Goal: Task Accomplishment & Management: Manage account settings

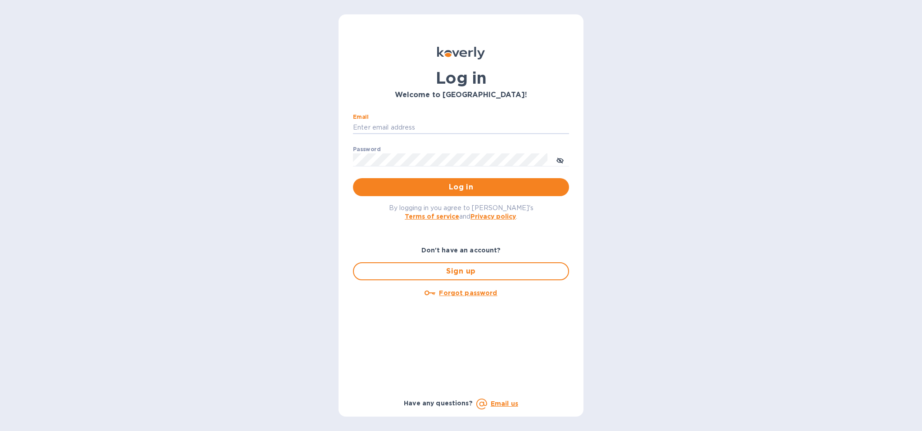
type input "[EMAIL_ADDRESS][DOMAIN_NAME]"
click at [481, 186] on span "Log in" at bounding box center [461, 187] width 202 height 11
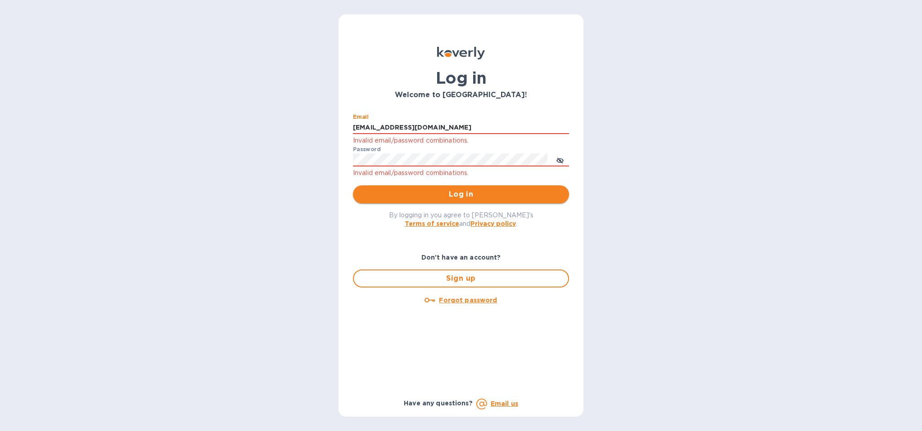
click at [539, 189] on span "Log in" at bounding box center [461, 194] width 202 height 11
click at [292, 155] on div "Log in Welcome to Koverly! Email accounting@generalfuels.com Invalid email/pass…" at bounding box center [461, 215] width 922 height 431
drag, startPoint x: 510, startPoint y: 200, endPoint x: 531, endPoint y: 202, distance: 21.7
click at [510, 200] on button "Log in" at bounding box center [461, 194] width 216 height 18
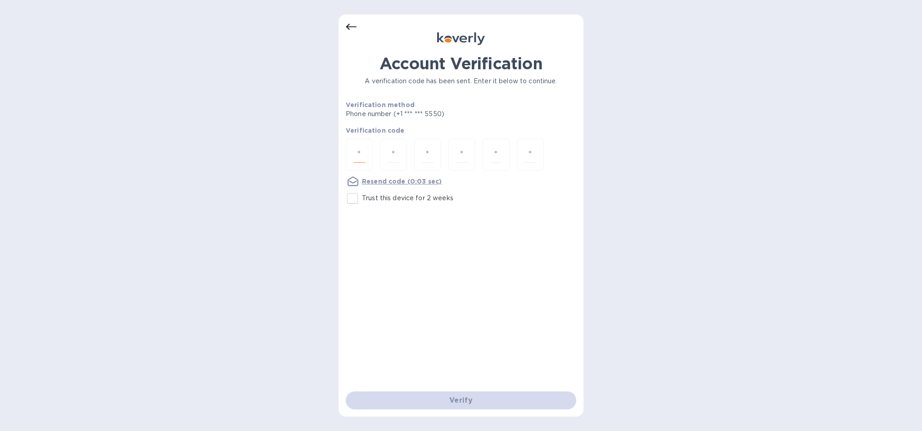
click at [360, 157] on input "number" at bounding box center [359, 154] width 12 height 17
type input "8"
type input "1"
type input "8"
type input "7"
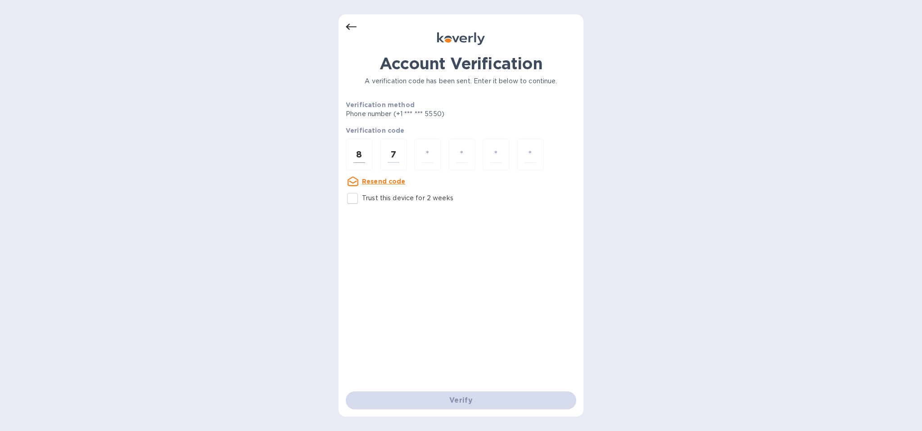
type input "1"
type input "7"
type input "5"
type input "9"
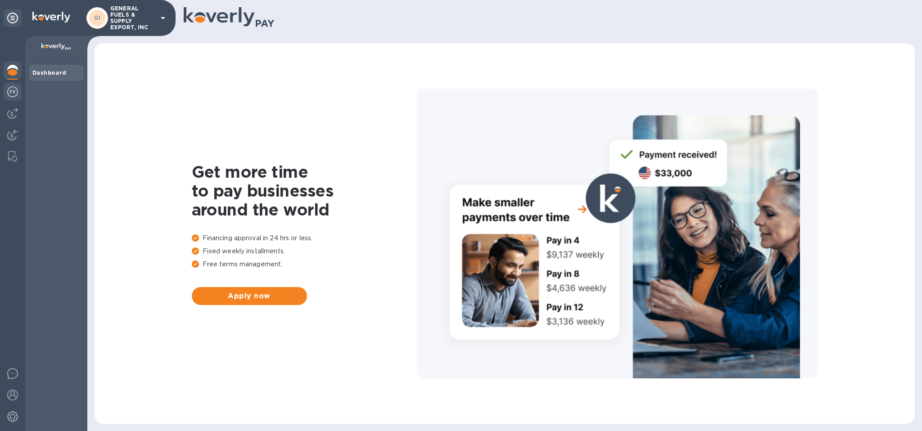
click at [13, 93] on img at bounding box center [12, 91] width 11 height 11
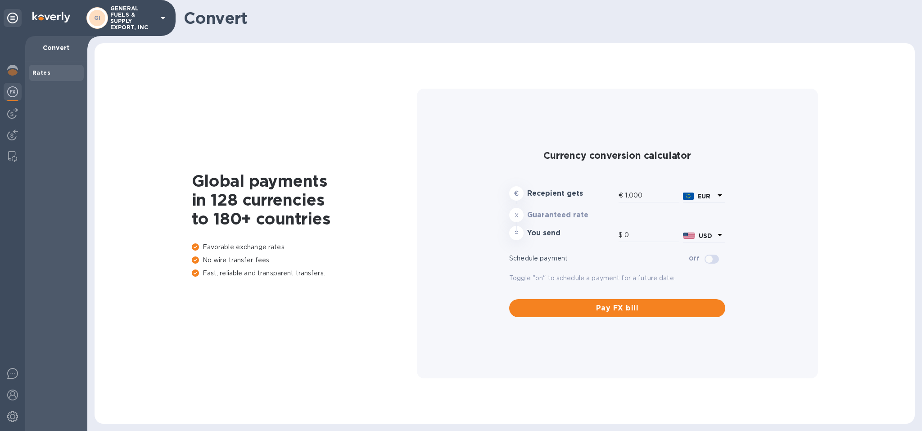
type input "1,182"
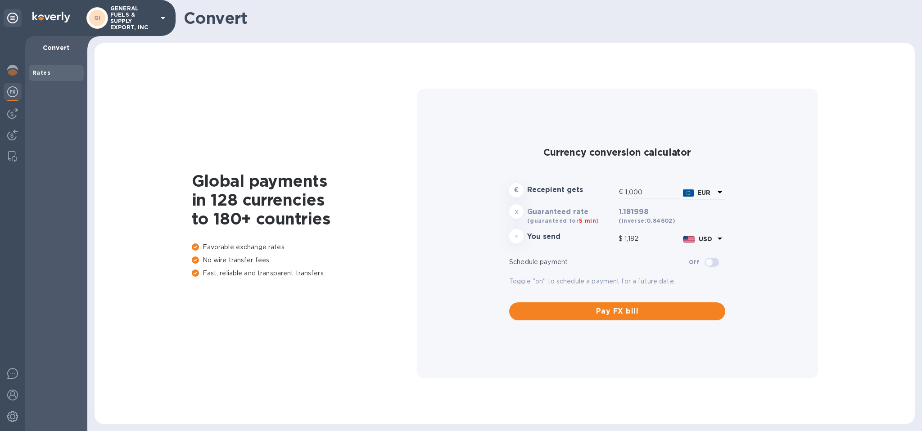
click at [10, 104] on div at bounding box center [12, 233] width 25 height 395
click at [13, 126] on div at bounding box center [12, 233] width 25 height 395
click at [14, 112] on img at bounding box center [12, 113] width 11 height 11
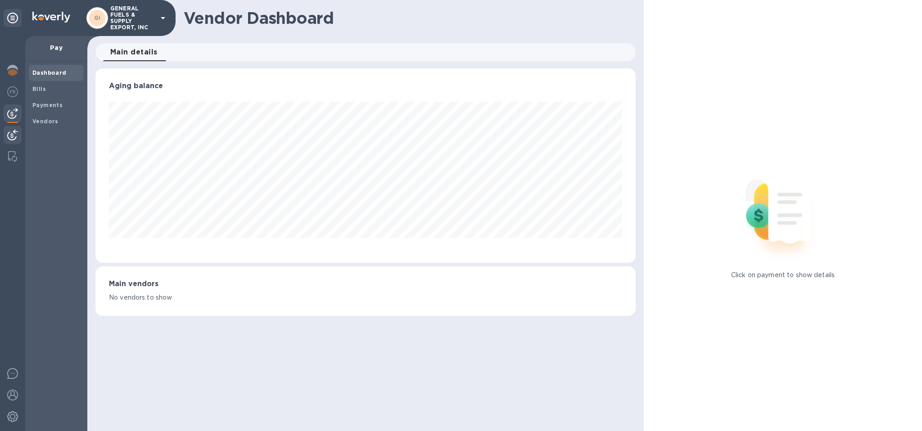
scroll to position [194, 540]
click at [13, 140] on img at bounding box center [12, 135] width 11 height 11
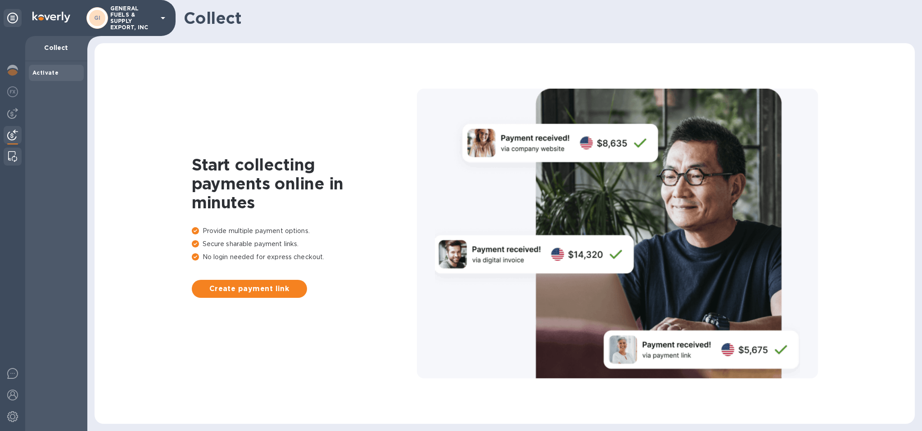
click at [9, 163] on div at bounding box center [12, 157] width 16 height 18
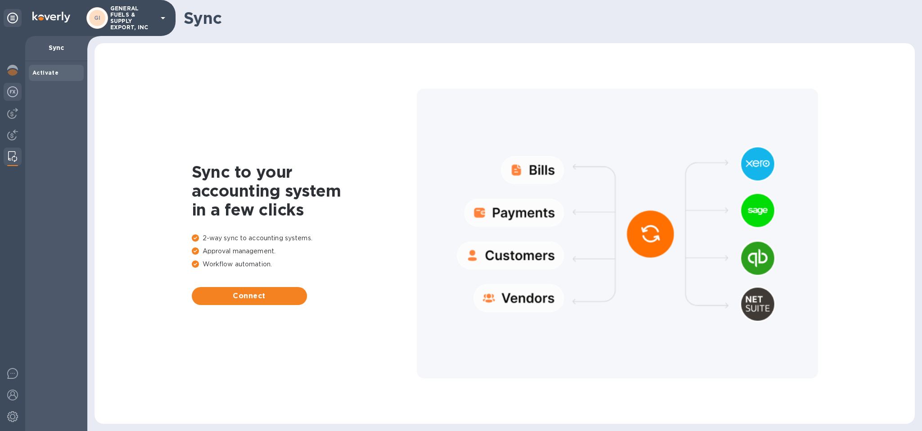
click at [13, 94] on img at bounding box center [12, 91] width 11 height 11
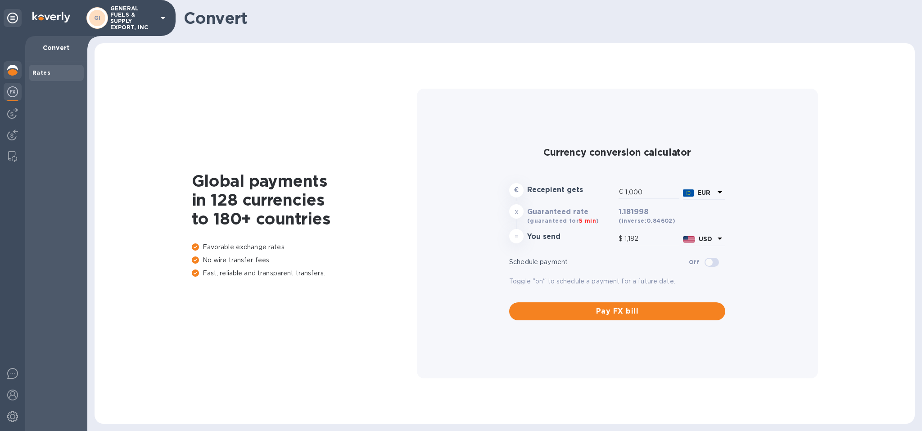
click at [9, 72] on img at bounding box center [12, 70] width 11 height 11
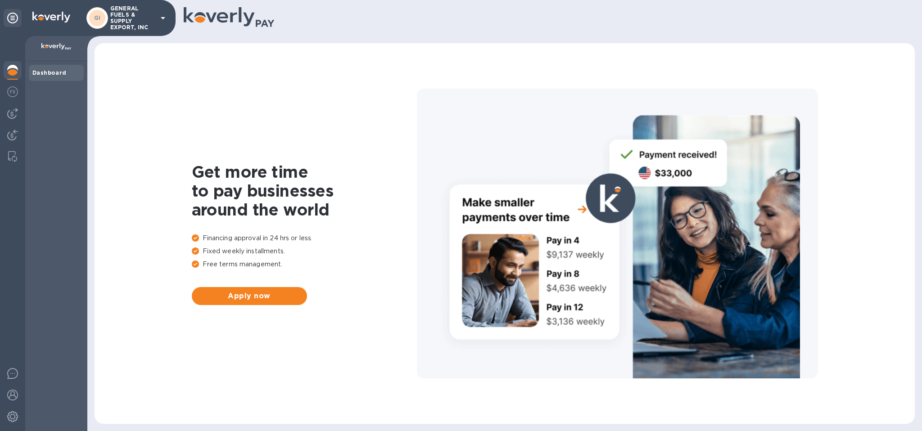
click at [13, 15] on icon at bounding box center [12, 18] width 11 height 11
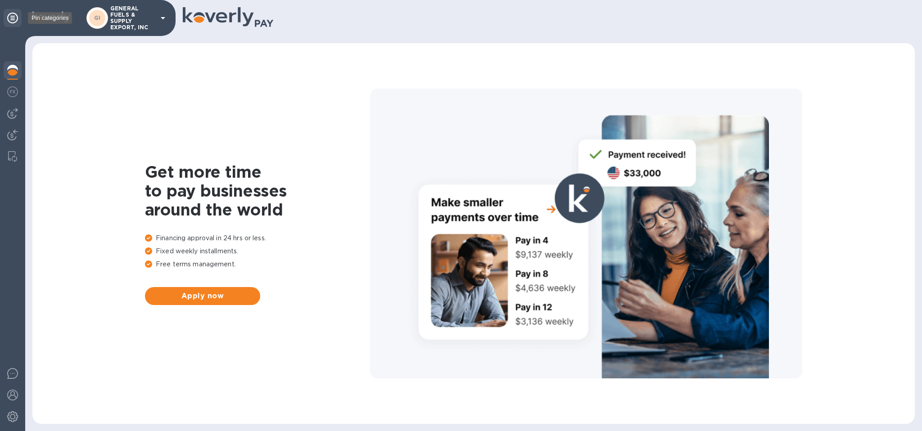
click at [15, 16] on icon at bounding box center [12, 18] width 11 height 11
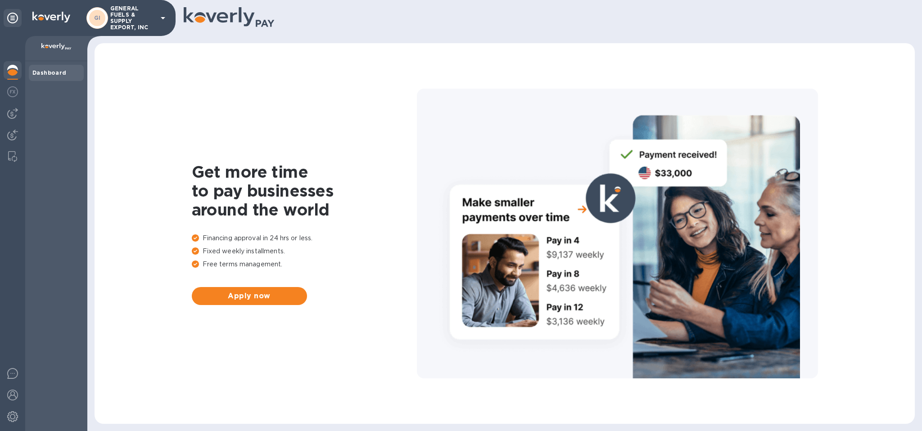
click at [148, 19] on p "GENERAL FUELS & SUPPLY EXPORT, INC" at bounding box center [132, 17] width 45 height 25
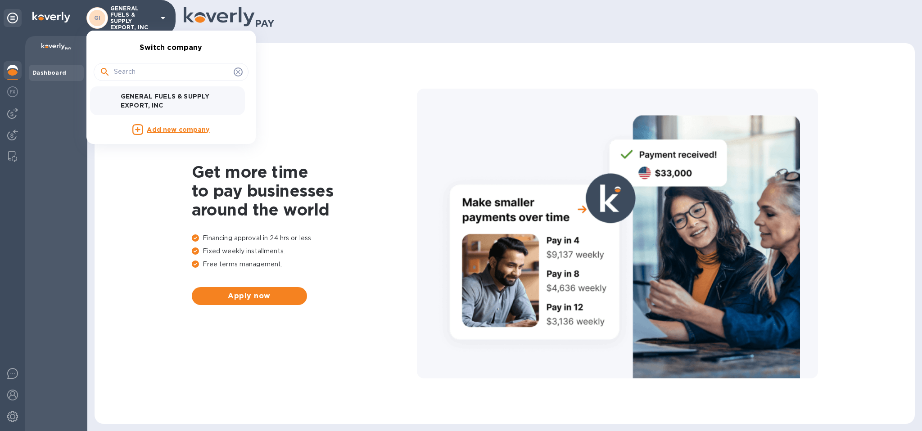
click at [154, 100] on p "GENERAL FUELS & SUPPLY EXPORT, INC" at bounding box center [177, 101] width 113 height 18
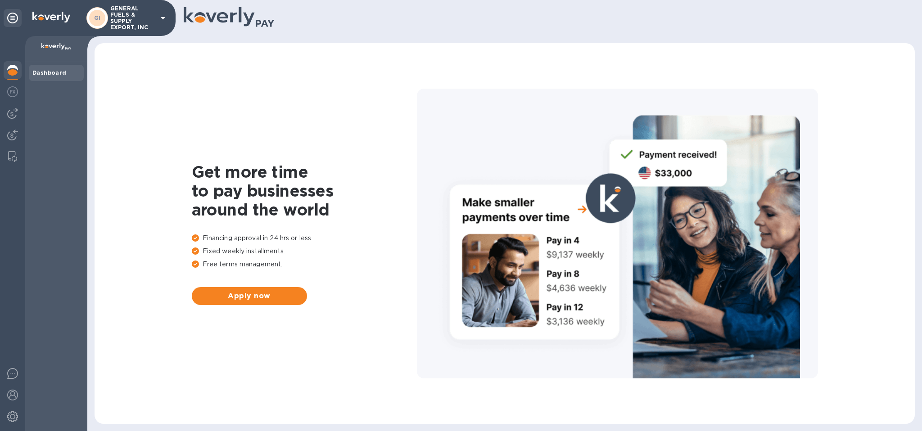
click at [49, 69] on div "Dashboard" at bounding box center [56, 72] width 48 height 9
click at [63, 71] on b "Dashboard" at bounding box center [49, 72] width 34 height 7
click at [55, 46] on img at bounding box center [56, 46] width 30 height 7
click at [9, 25] on div at bounding box center [13, 18] width 18 height 18
click at [15, 18] on icon at bounding box center [12, 18] width 11 height 11
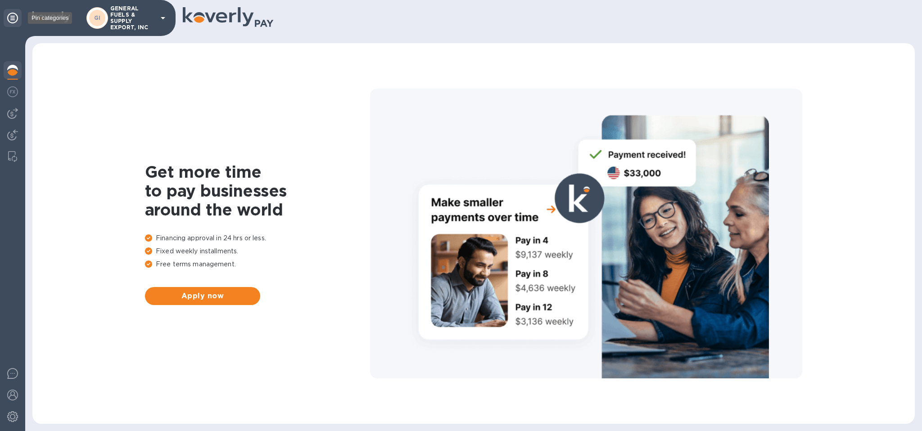
click at [15, 18] on icon at bounding box center [12, 18] width 11 height 11
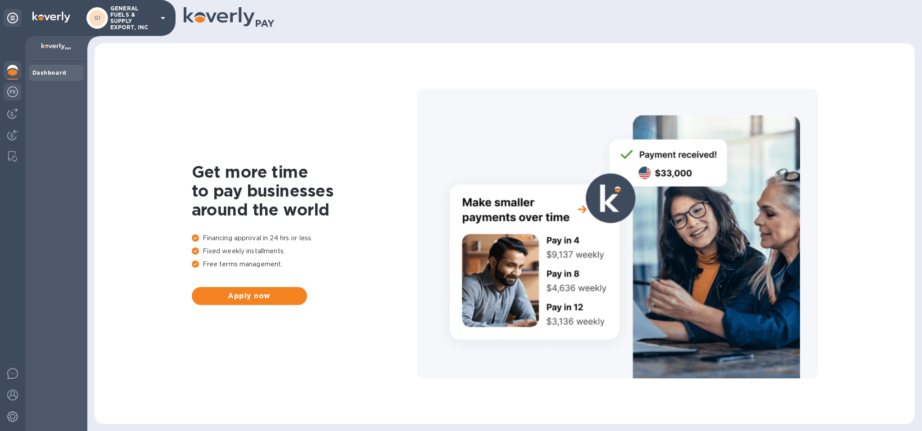
click at [8, 92] on img at bounding box center [12, 91] width 11 height 11
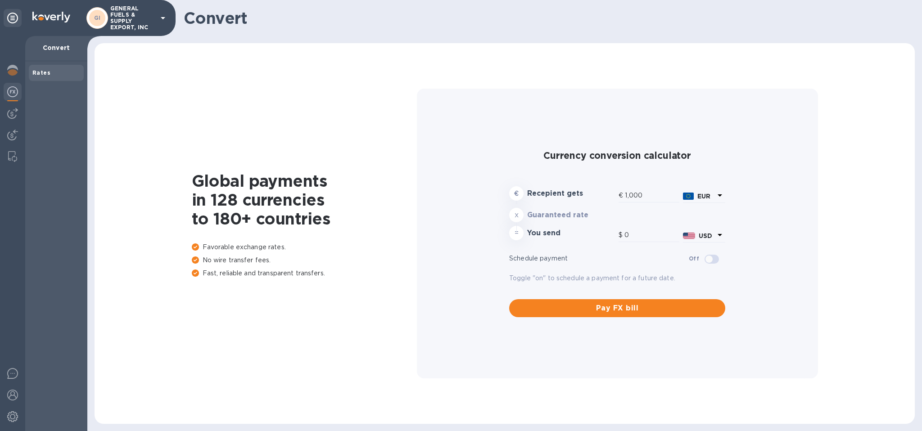
type input "1,182"
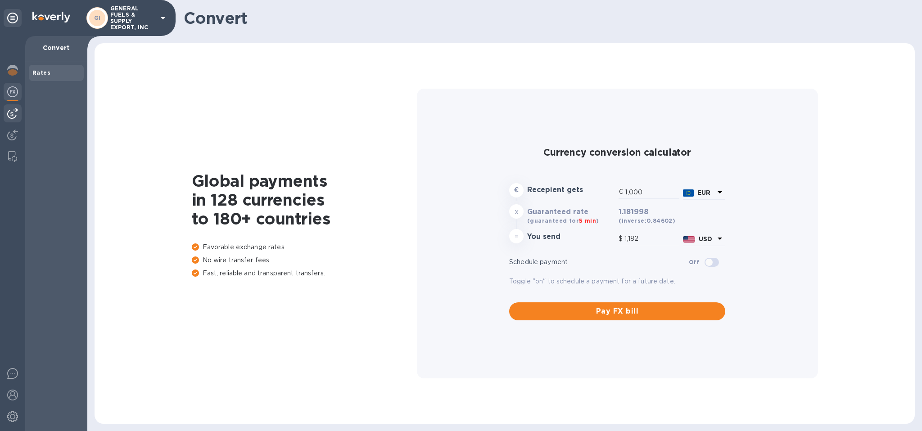
click at [13, 112] on img at bounding box center [12, 113] width 11 height 11
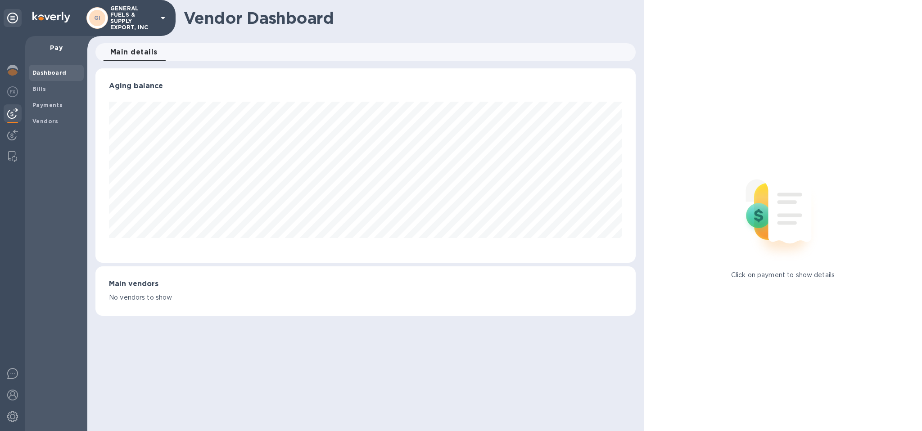
scroll to position [194, 540]
click at [765, 269] on img at bounding box center [782, 211] width 119 height 119
click at [149, 45] on button "Main details 0" at bounding box center [134, 52] width 62 height 18
drag, startPoint x: 148, startPoint y: 50, endPoint x: 107, endPoint y: 85, distance: 54.6
click at [148, 50] on span "Main details 0" at bounding box center [133, 52] width 47 height 13
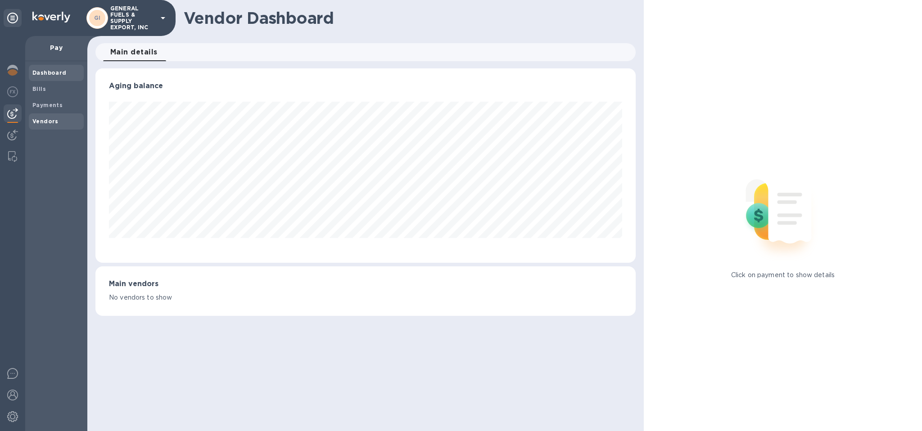
click at [50, 123] on b "Vendors" at bounding box center [45, 121] width 26 height 7
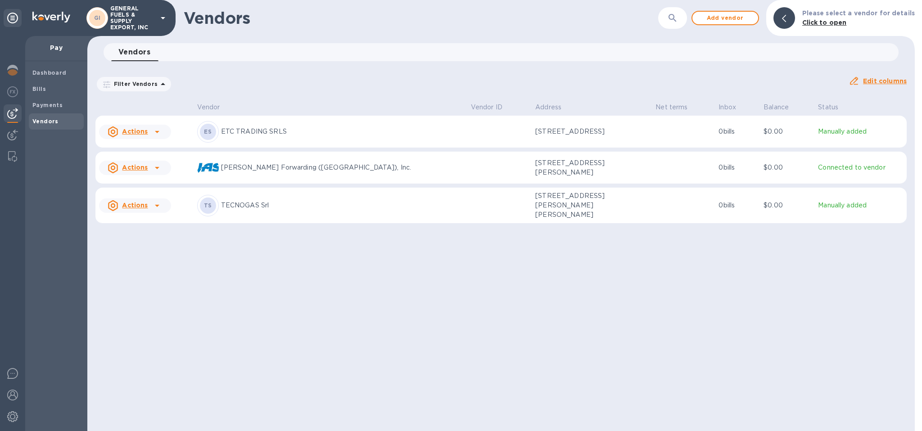
click at [136, 168] on u "Actions" at bounding box center [135, 167] width 26 height 7
click at [835, 167] on div at bounding box center [461, 215] width 922 height 431
click at [162, 169] on icon at bounding box center [157, 167] width 11 height 11
click at [146, 105] on div at bounding box center [461, 215] width 922 height 431
click at [53, 72] on b "Dashboard" at bounding box center [49, 72] width 34 height 7
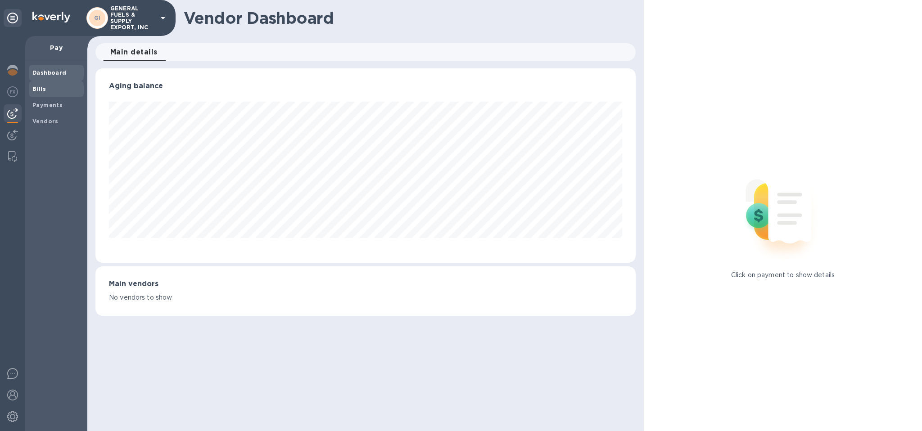
scroll to position [194, 540]
click at [41, 90] on b "Bills" at bounding box center [38, 88] width 13 height 7
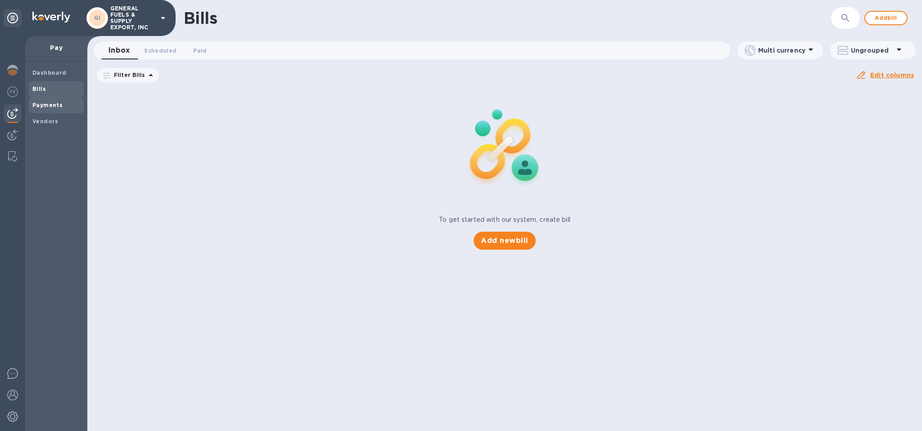
click at [49, 103] on b "Payments" at bounding box center [47, 105] width 30 height 7
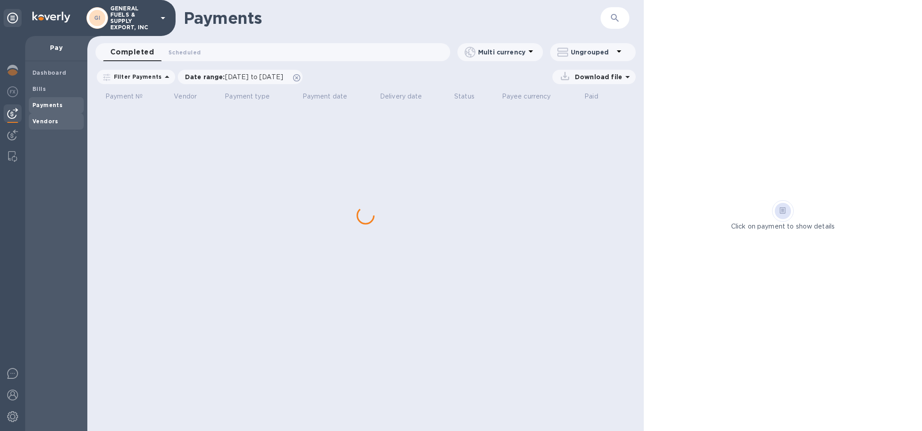
click at [50, 124] on span "Vendors" at bounding box center [45, 121] width 26 height 9
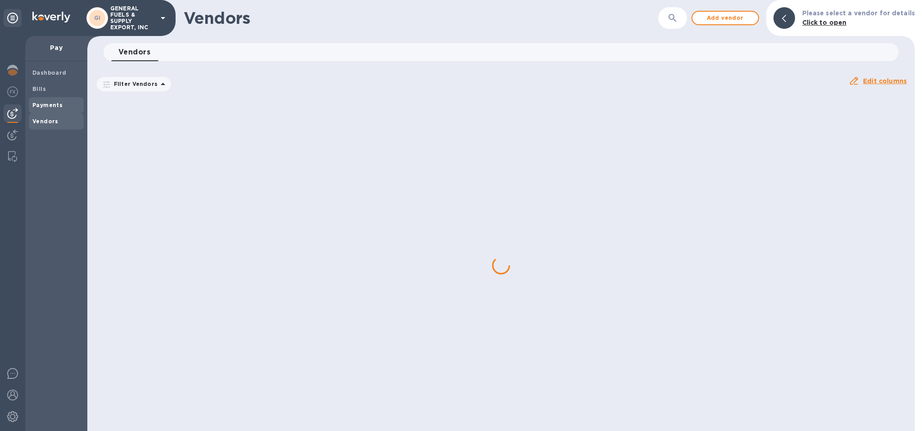
click at [51, 110] on div "Payments" at bounding box center [56, 105] width 55 height 16
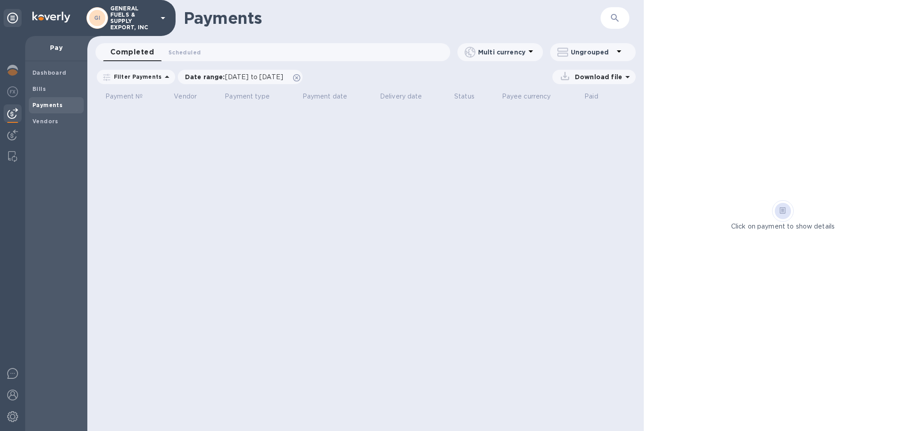
click at [236, 130] on div "Payments ​ Completed 0 Scheduled 0 Multi currency Ungrouped Filter Payments Dat…" at bounding box center [365, 215] width 556 height 431
click at [49, 120] on b "Vendors" at bounding box center [45, 121] width 26 height 7
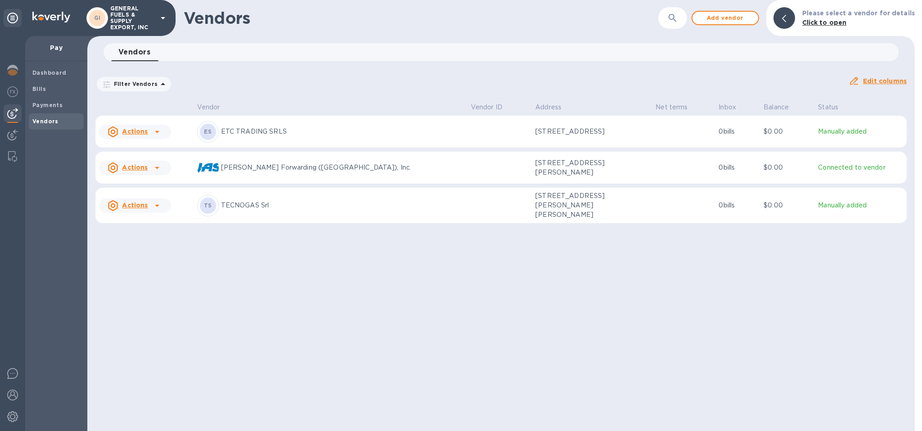
click at [831, 212] on td "Manually added" at bounding box center [860, 206] width 92 height 36
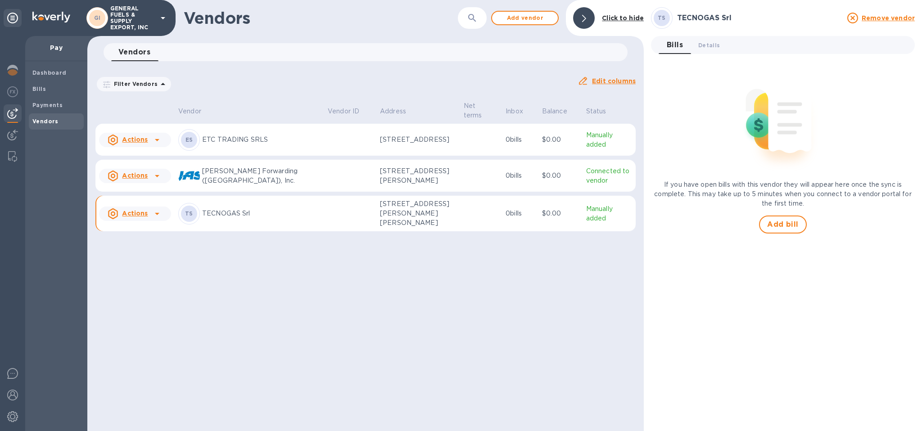
click at [588, 19] on div at bounding box center [584, 18] width 22 height 22
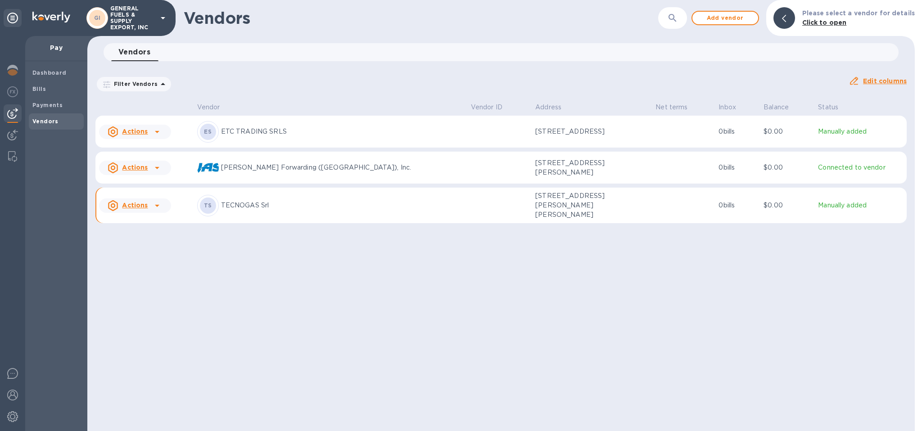
click at [818, 171] on p "Connected to vendor" at bounding box center [860, 167] width 85 height 9
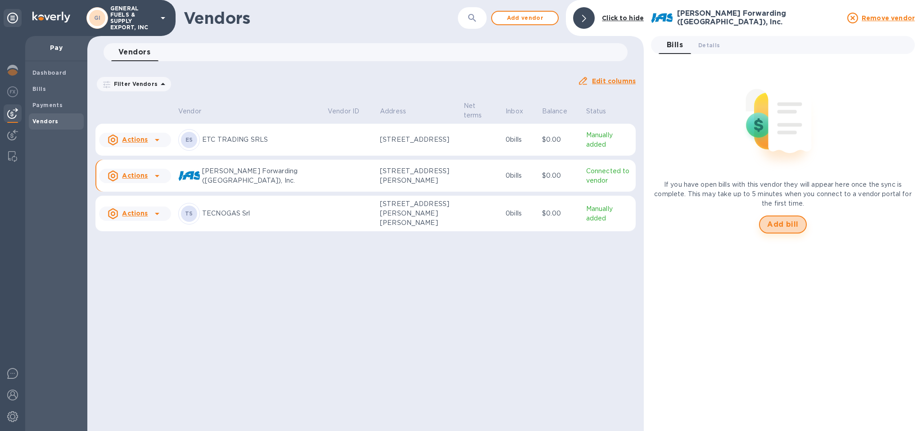
click at [785, 224] on span "Add bill" at bounding box center [782, 224] width 31 height 11
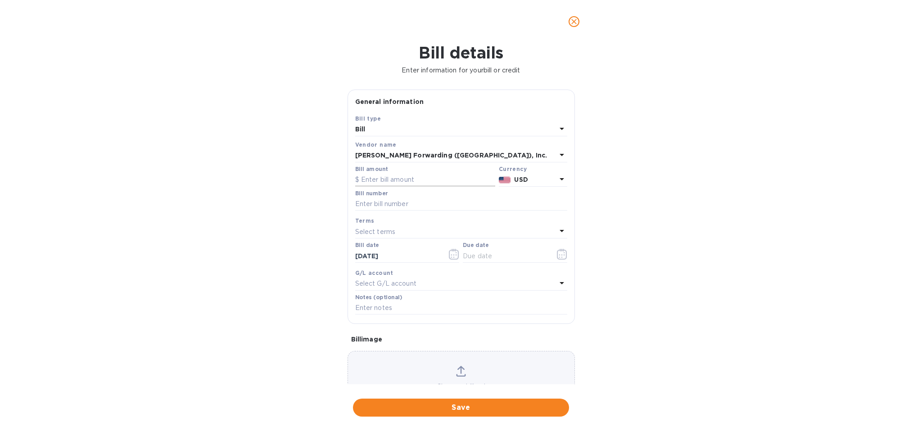
click at [435, 177] on input "text" at bounding box center [425, 179] width 140 height 13
type input "7,500"
click at [423, 207] on input "text" at bounding box center [461, 204] width 212 height 13
click at [414, 231] on div "Select terms" at bounding box center [455, 231] width 201 height 13
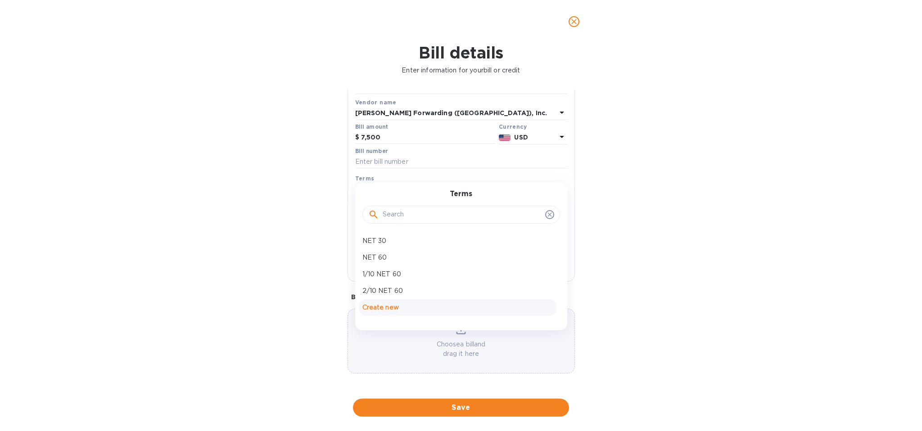
scroll to position [48, 0]
click at [693, 260] on div "Bill details Enter information for your bill or credit General information Save…" at bounding box center [461, 237] width 922 height 388
click at [397, 259] on input "text" at bounding box center [461, 265] width 212 height 13
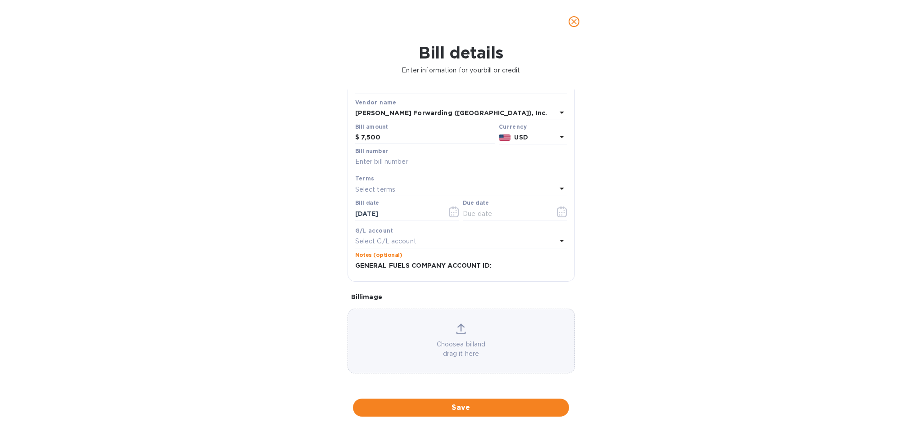
paste input "GENFUEDEO"
type input "GENERAL FUELS COMPANY ACCOUNT ID: GENFUEDEO"
click at [731, 268] on div "Bill details Enter information for your bill or credit General information Save…" at bounding box center [461, 237] width 922 height 388
click at [478, 402] on span "Save" at bounding box center [461, 407] width 202 height 11
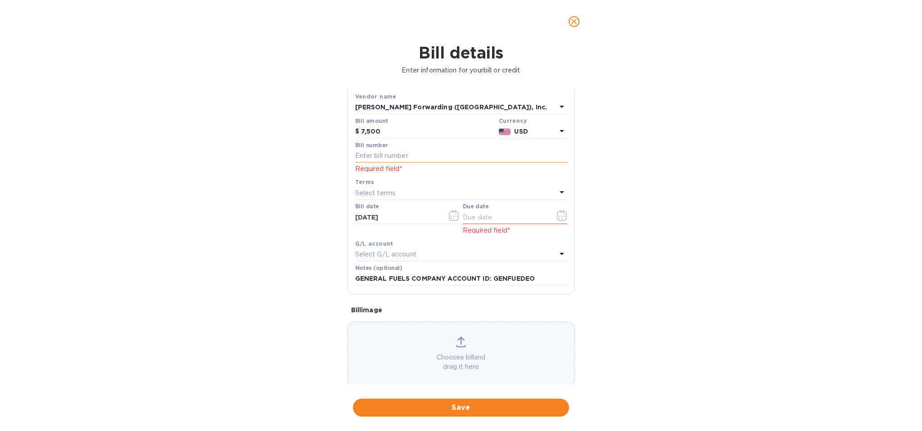
click at [401, 161] on input "text" at bounding box center [461, 155] width 212 height 13
type input "PAYMENT AGAINST PAST DUE BALANCE"
click at [796, 253] on div "Bill details Enter information for your bill or credit General information Save…" at bounding box center [461, 237] width 922 height 388
click at [391, 196] on p "Select terms" at bounding box center [375, 193] width 40 height 9
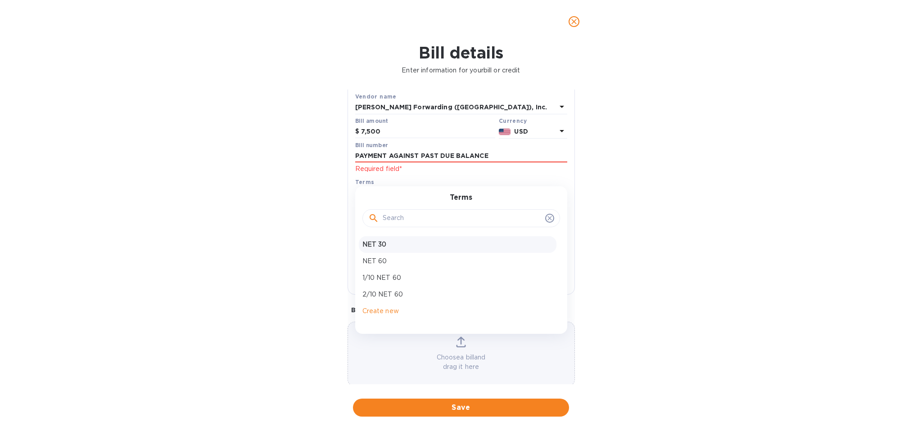
click at [383, 243] on p "NET 30" at bounding box center [457, 244] width 190 height 9
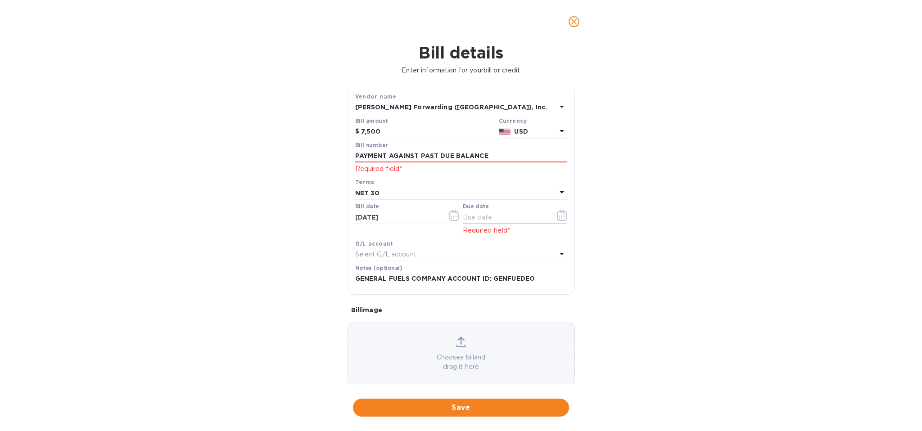
type input "11/01/2025"
click at [679, 151] on div "Bill details Enter information for your bill or credit General information Save…" at bounding box center [461, 237] width 922 height 388
click at [416, 164] on p "Required field*" at bounding box center [461, 168] width 212 height 9
click at [421, 159] on input "PAYMENT AGAINST PAST DUE BALANCE" at bounding box center [461, 155] width 212 height 13
type input "000000"
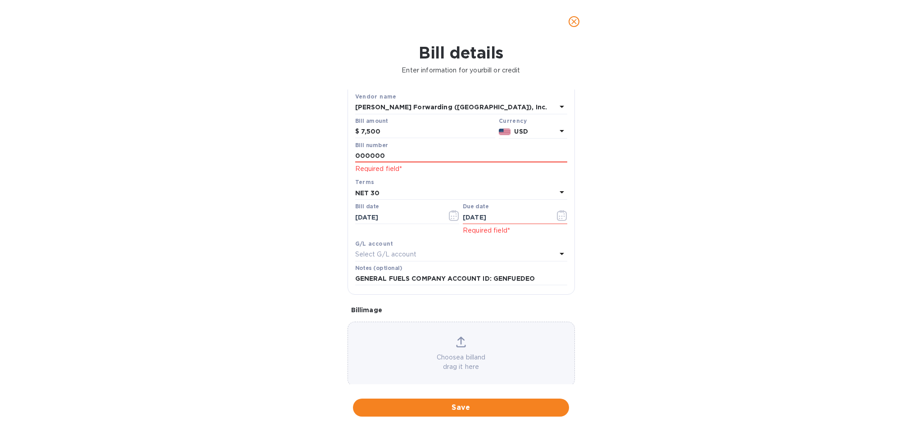
click at [770, 230] on div "Bill details Enter information for your bill or credit General information Save…" at bounding box center [461, 237] width 922 height 388
click at [524, 219] on input "11/01/2025" at bounding box center [505, 217] width 85 height 13
click at [557, 217] on icon "button" at bounding box center [562, 215] width 10 height 11
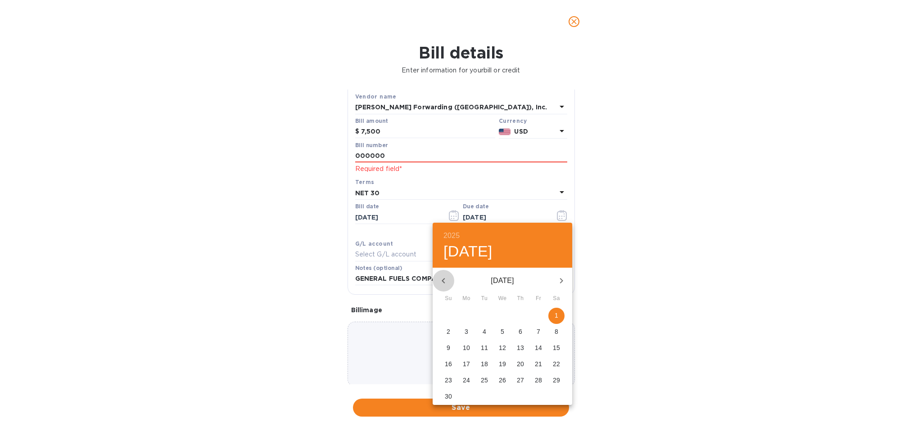
click at [444, 280] on icon "button" at bounding box center [443, 280] width 11 height 11
click at [444, 280] on div "November 2025" at bounding box center [501, 281] width 139 height 22
click at [444, 280] on div "October 2025" at bounding box center [501, 281] width 139 height 22
click at [444, 281] on div "October 2025" at bounding box center [501, 281] width 139 height 22
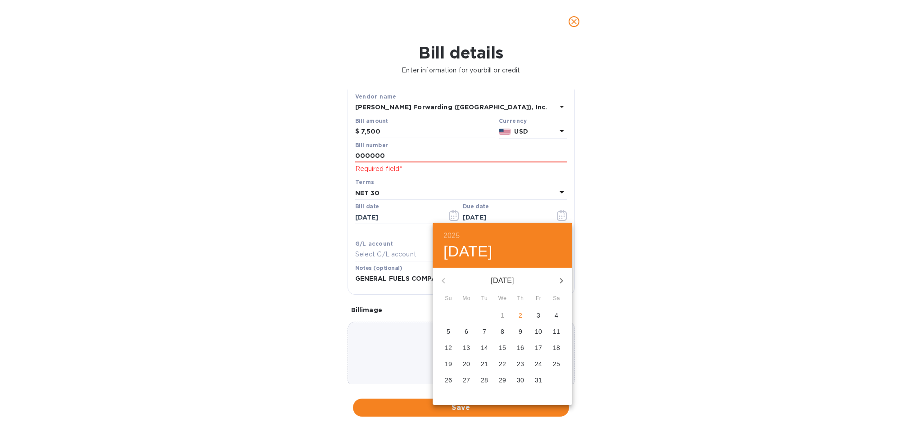
click at [373, 216] on div at bounding box center [461, 215] width 922 height 431
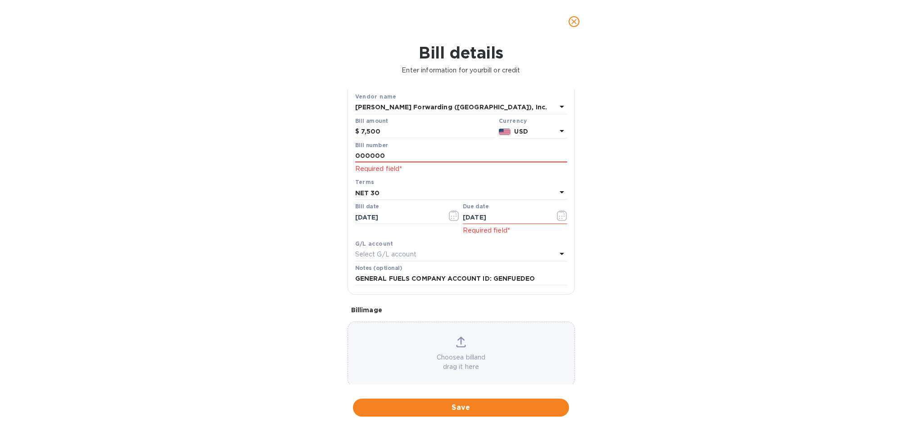
click at [382, 216] on input "10/02/2025" at bounding box center [397, 217] width 85 height 13
click at [499, 218] on input "11/01/2025" at bounding box center [505, 217] width 85 height 13
click at [557, 214] on icon "button" at bounding box center [562, 215] width 10 height 11
click at [386, 197] on div "NET 30" at bounding box center [455, 193] width 201 height 13
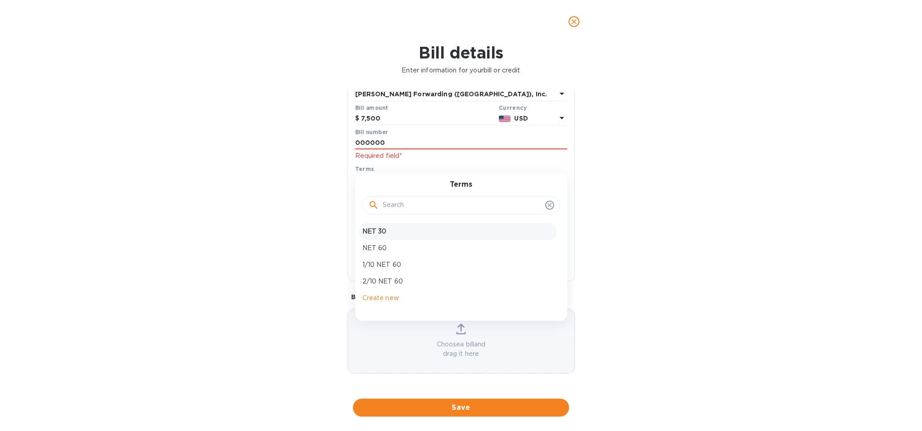
scroll to position [67, 0]
drag, startPoint x: 382, startPoint y: 222, endPoint x: 531, endPoint y: 217, distance: 149.5
click at [383, 227] on p "NET 30" at bounding box center [457, 231] width 190 height 9
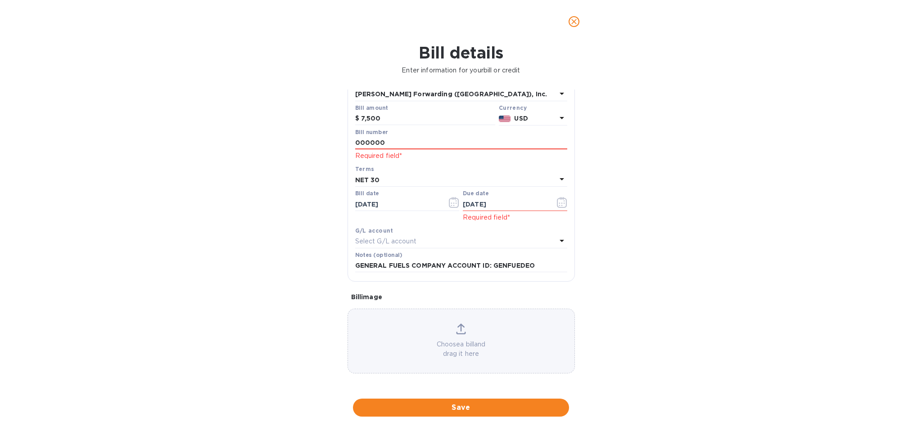
drag, startPoint x: 678, startPoint y: 186, endPoint x: 585, endPoint y: 188, distance: 92.3
click at [675, 186] on div "Bill details Enter information for your bill or credit General information Save…" at bounding box center [461, 237] width 922 height 388
click at [423, 142] on input "000000" at bounding box center [461, 142] width 212 height 13
click at [676, 263] on div "Bill details Enter information for your bill or credit General information Save…" at bounding box center [461, 237] width 922 height 388
drag, startPoint x: 498, startPoint y: 399, endPoint x: 516, endPoint y: 298, distance: 102.4
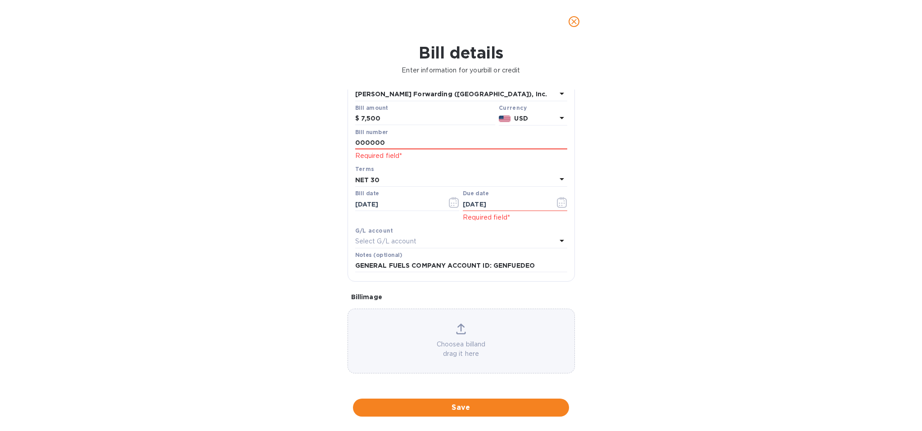
click at [498, 402] on span "Save" at bounding box center [461, 407] width 202 height 11
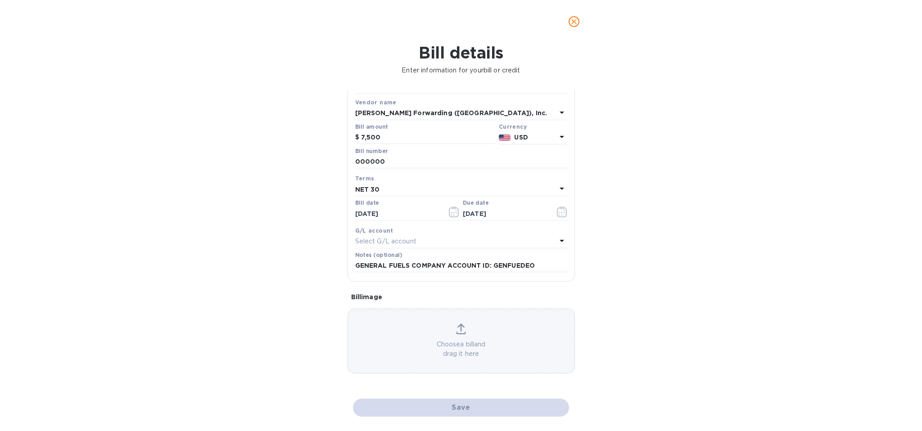
scroll to position [48, 0]
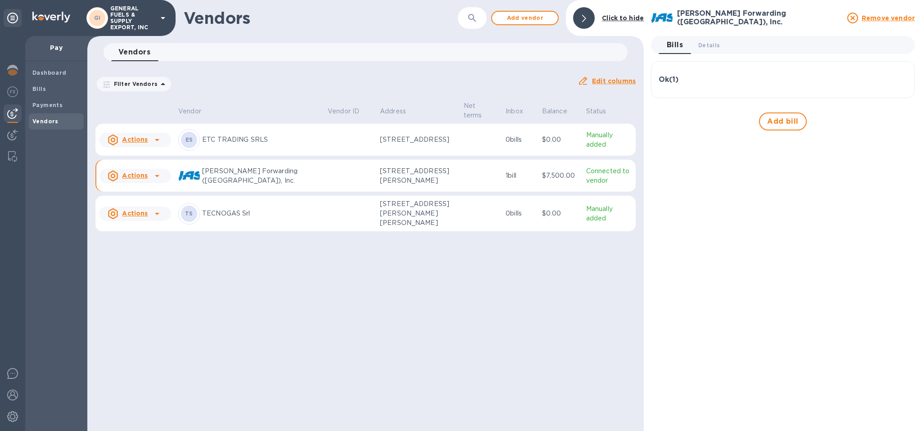
click at [154, 176] on icon at bounding box center [157, 176] width 11 height 11
click at [525, 165] on div at bounding box center [461, 215] width 922 height 431
click at [48, 107] on b "Payments" at bounding box center [47, 105] width 30 height 7
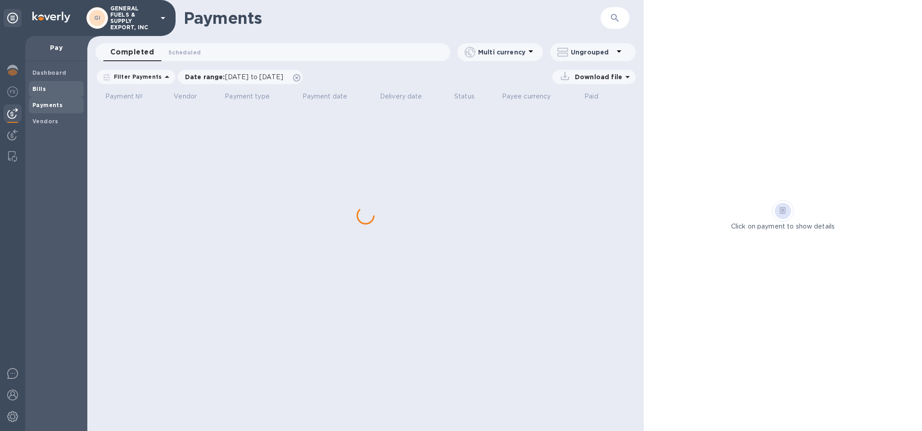
click at [50, 86] on span "Bills" at bounding box center [56, 89] width 48 height 9
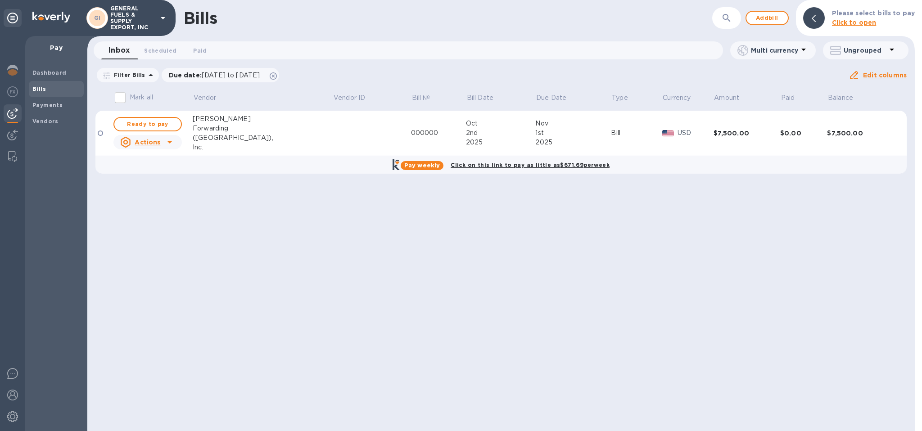
click at [172, 141] on icon at bounding box center [169, 142] width 4 height 2
click at [163, 125] on div at bounding box center [461, 215] width 922 height 431
click at [178, 126] on button "Ready to pay" at bounding box center [147, 124] width 68 height 14
checkbox input "true"
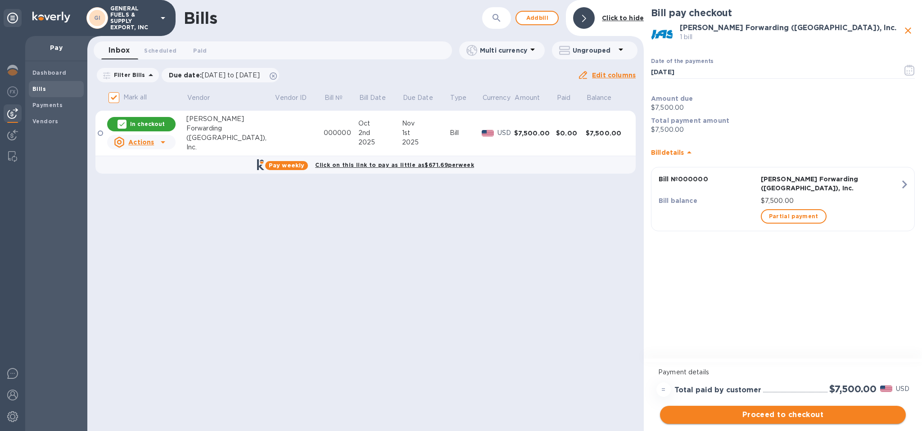
click at [849, 413] on span "Proceed to checkout" at bounding box center [782, 414] width 231 height 11
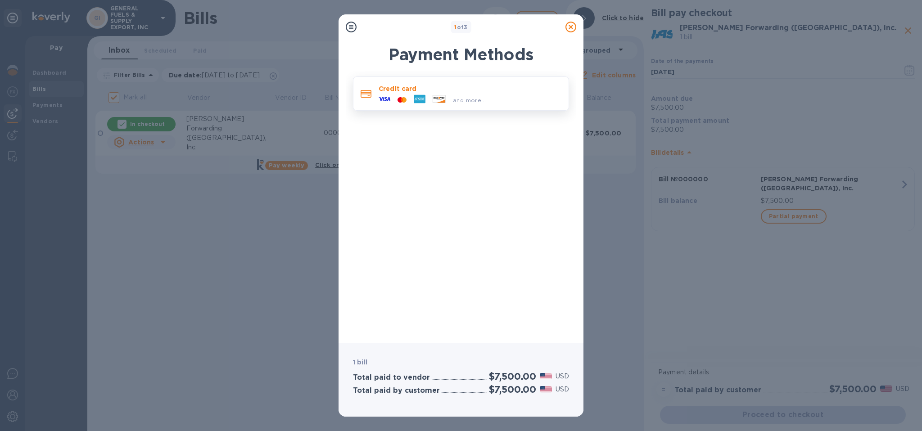
click at [422, 102] on icon at bounding box center [420, 99] width 12 height 9
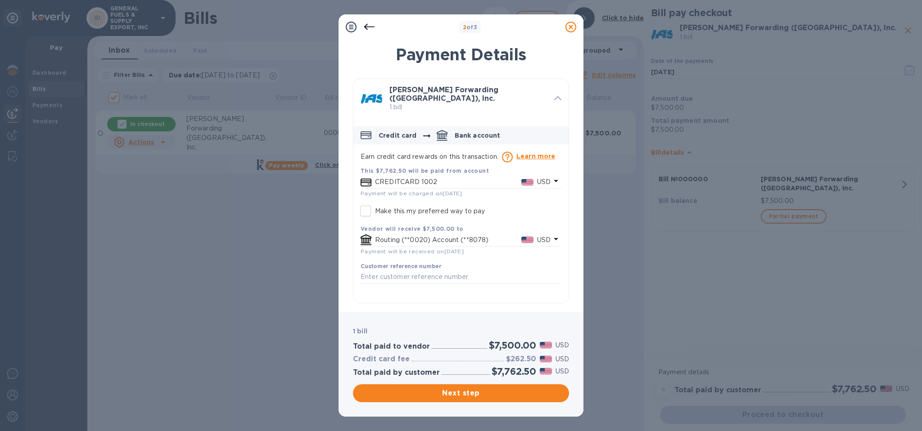
drag, startPoint x: 572, startPoint y: 28, endPoint x: 544, endPoint y: 40, distance: 30.3
click at [572, 28] on icon at bounding box center [570, 27] width 11 height 11
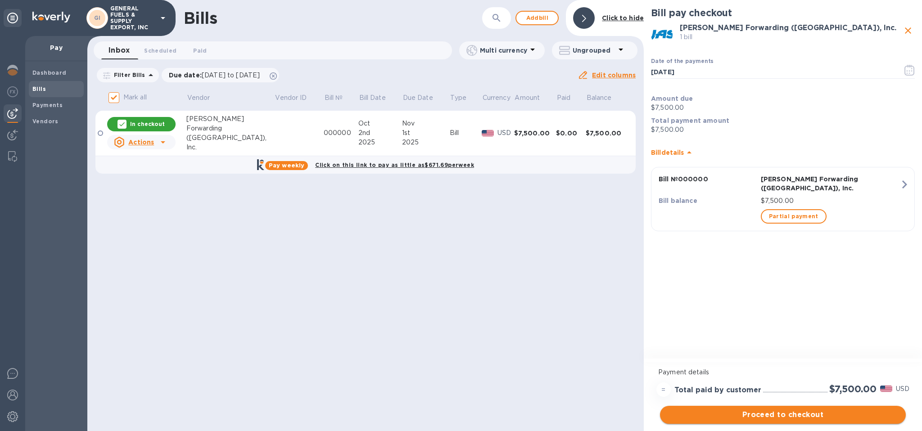
click at [809, 414] on span "Proceed to checkout" at bounding box center [782, 414] width 231 height 11
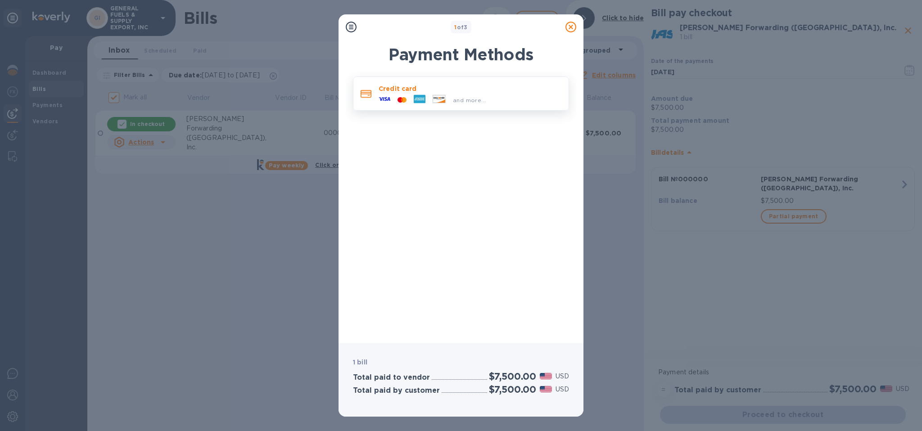
click at [492, 91] on p "Credit card" at bounding box center [469, 88] width 183 height 9
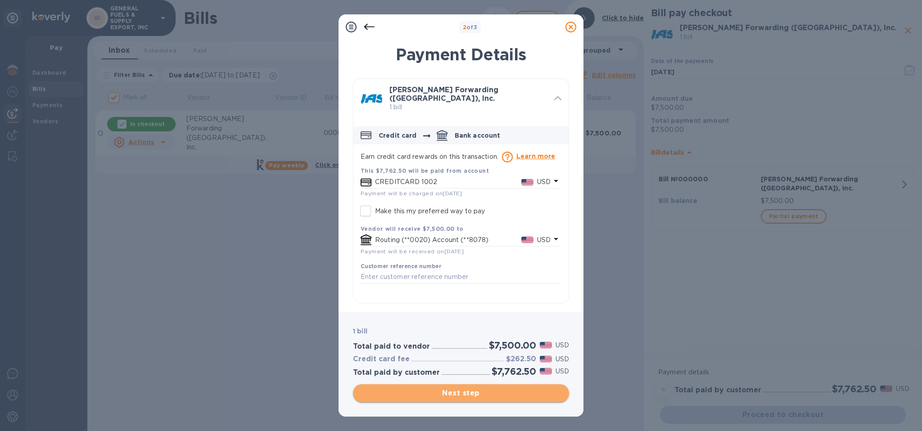
click at [521, 393] on span "Next step" at bounding box center [461, 393] width 202 height 11
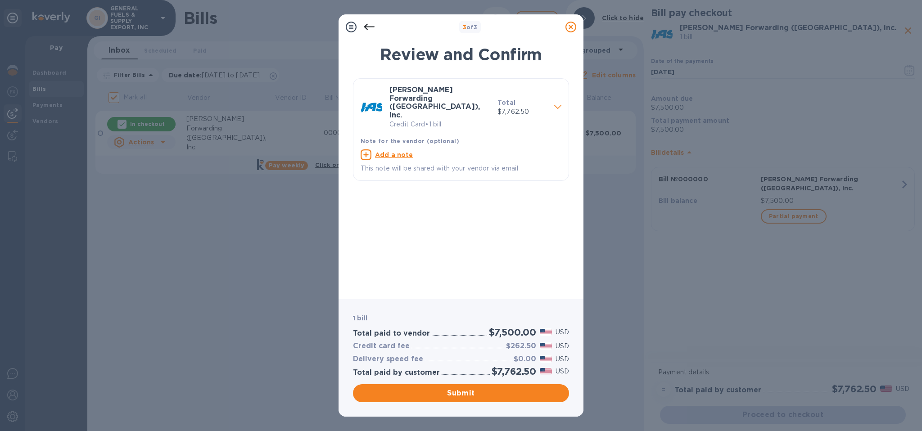
click at [574, 29] on icon at bounding box center [570, 27] width 11 height 11
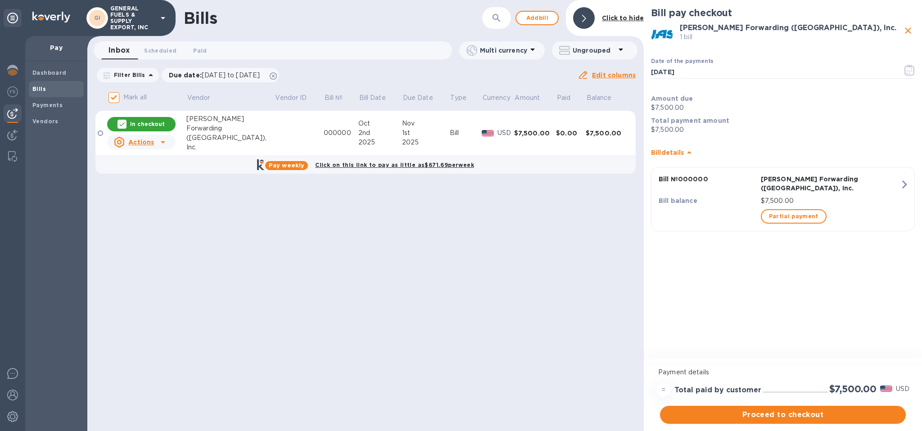
click at [782, 415] on button "Proceed to checkout" at bounding box center [783, 415] width 246 height 18
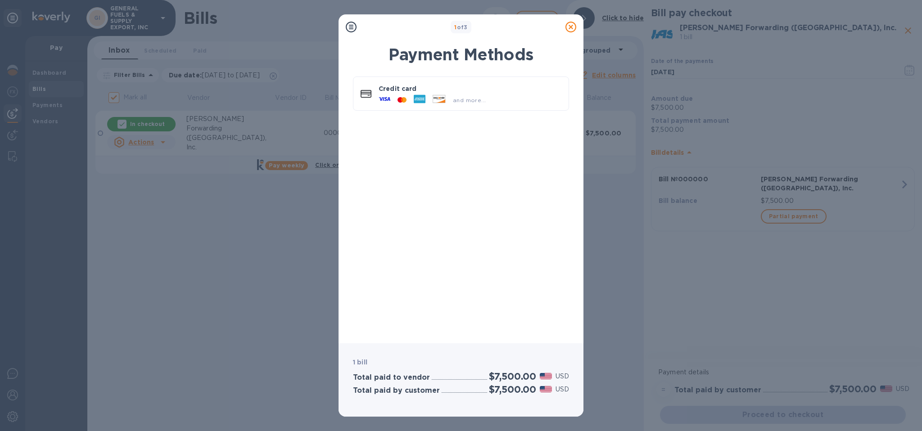
click at [574, 28] on icon at bounding box center [570, 27] width 11 height 11
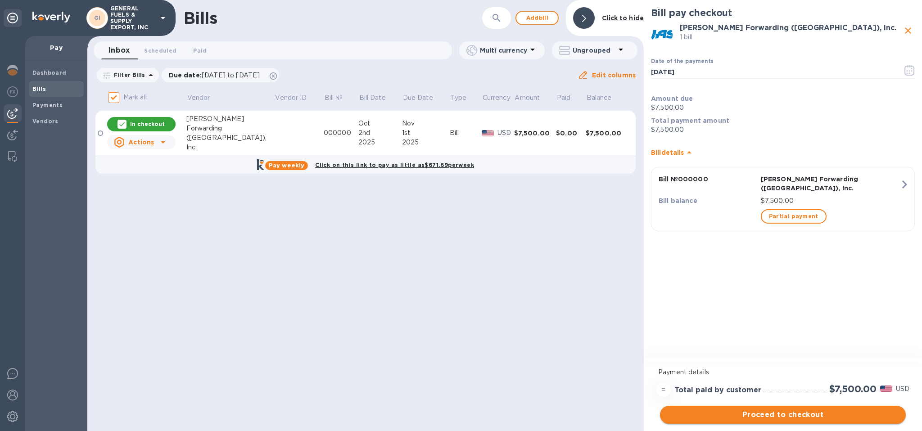
click at [808, 418] on span "Proceed to checkout" at bounding box center [782, 414] width 231 height 11
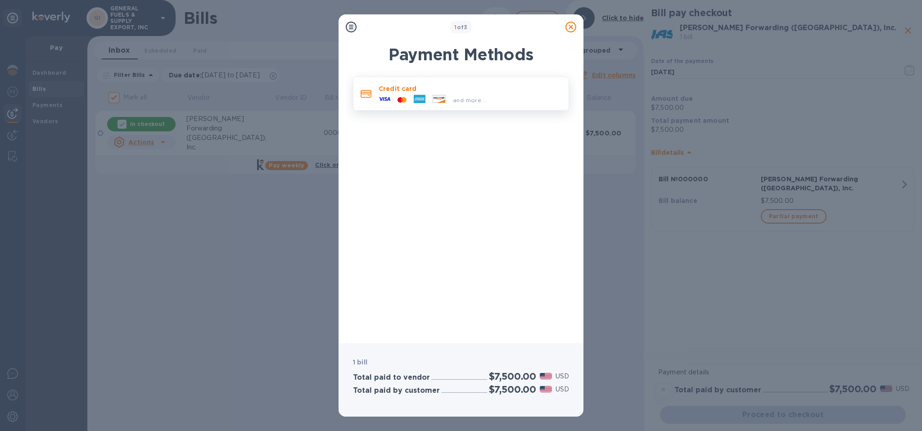
click at [461, 100] on span "and more..." at bounding box center [469, 100] width 33 height 7
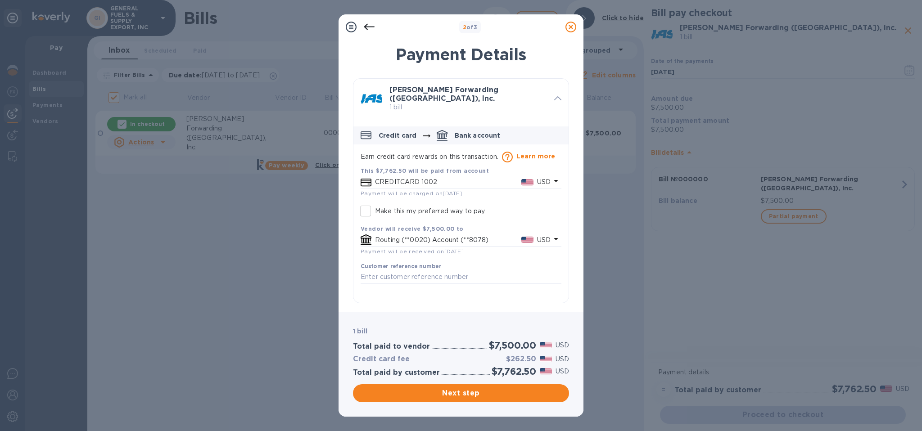
click at [368, 206] on input "Make this my preferred way to pay" at bounding box center [365, 211] width 19 height 19
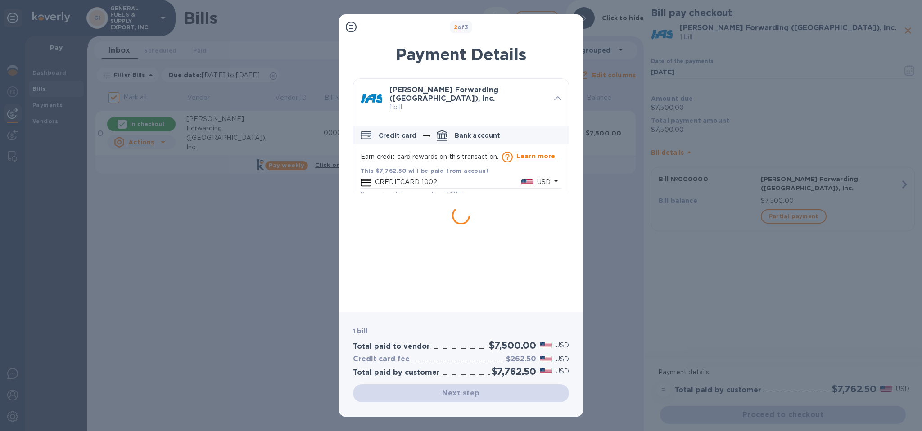
click at [486, 250] on div at bounding box center [461, 249] width 216 height 112
checkbox input "true"
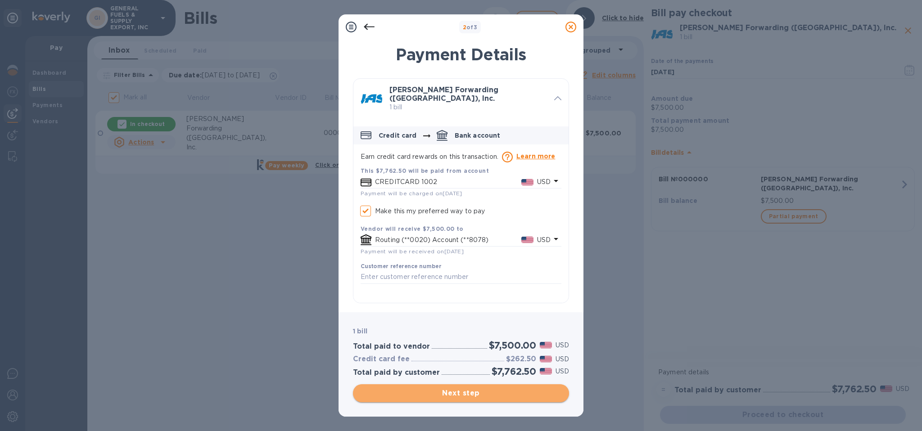
click at [500, 392] on span "Next step" at bounding box center [461, 393] width 202 height 11
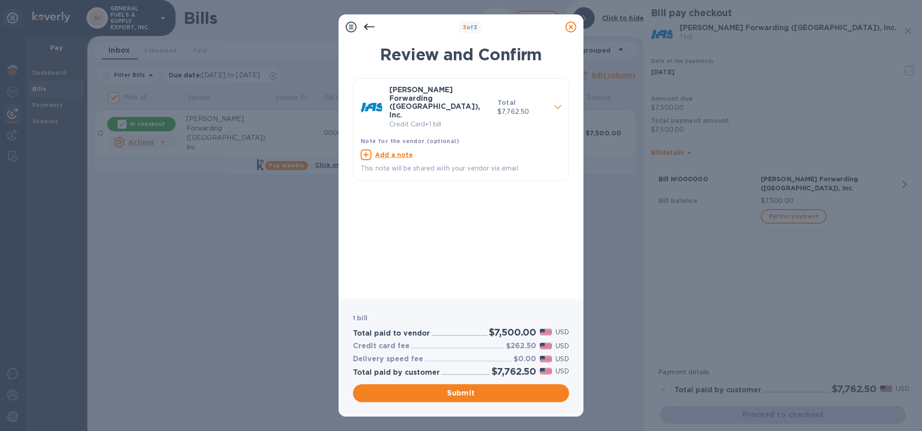
click at [406, 151] on u "Add a note" at bounding box center [394, 154] width 38 height 7
click at [406, 152] on textarea at bounding box center [453, 155] width 186 height 7
type textarea "PAYMENT AGAINST PAST DUE BALANCE"
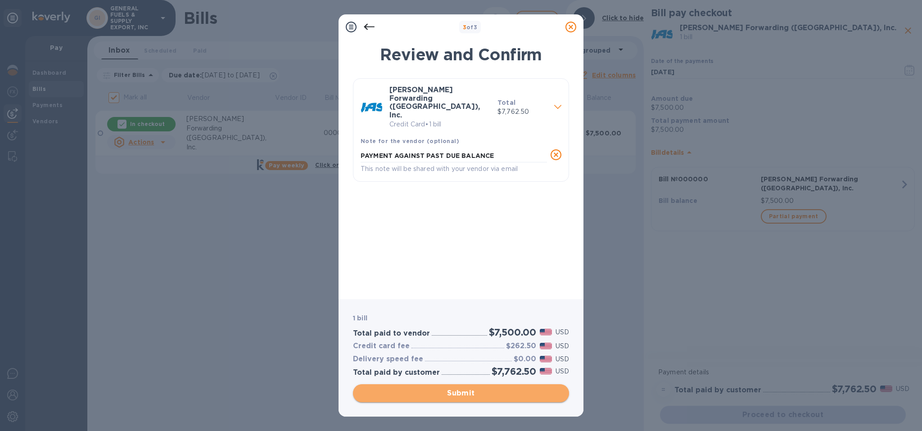
click at [502, 392] on span "Submit" at bounding box center [461, 393] width 202 height 11
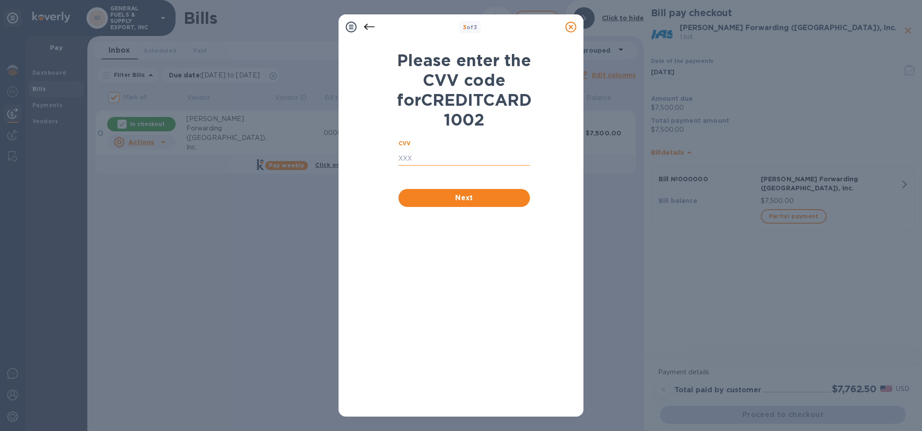
click at [446, 166] on input "text" at bounding box center [463, 158] width 131 height 13
type input "3634"
click at [490, 203] on span "Next" at bounding box center [463, 198] width 117 height 11
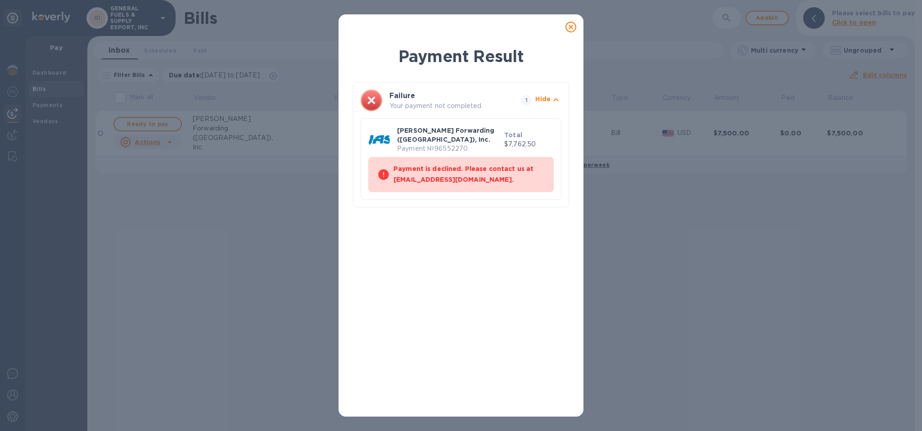
click at [568, 28] on icon at bounding box center [570, 27] width 11 height 11
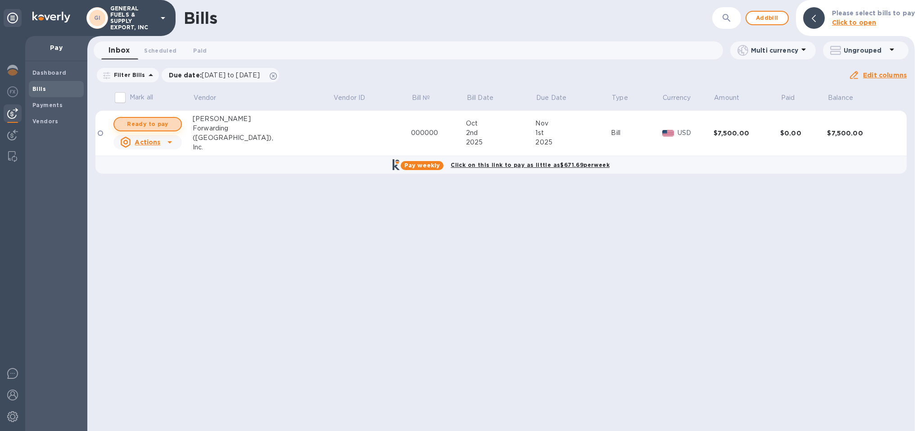
click at [151, 127] on span "Ready to pay" at bounding box center [147, 124] width 52 height 11
checkbox input "true"
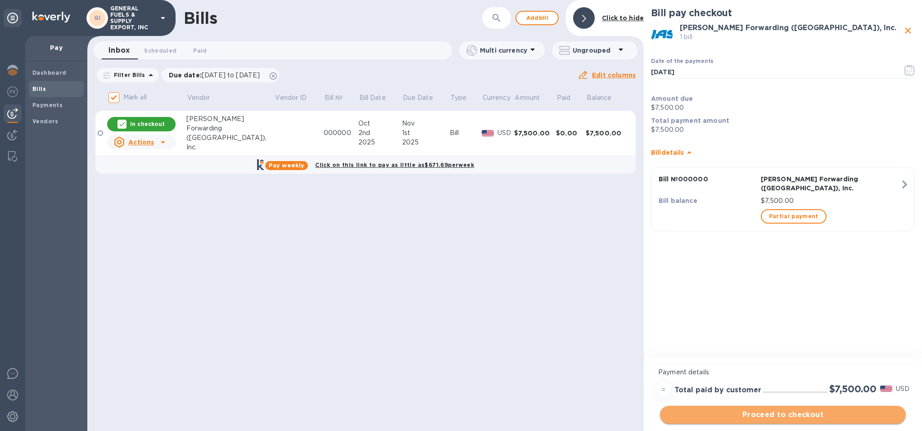
click at [811, 412] on span "Proceed to checkout" at bounding box center [782, 414] width 231 height 11
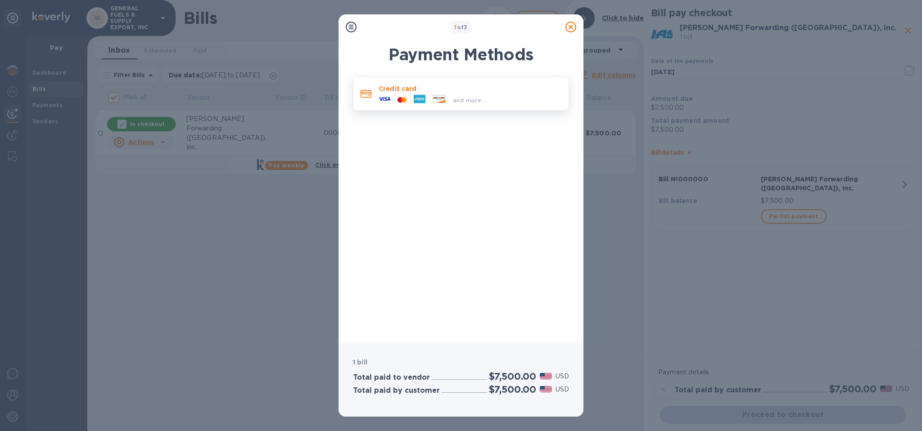
click at [453, 94] on div "and more..." at bounding box center [432, 99] width 114 height 13
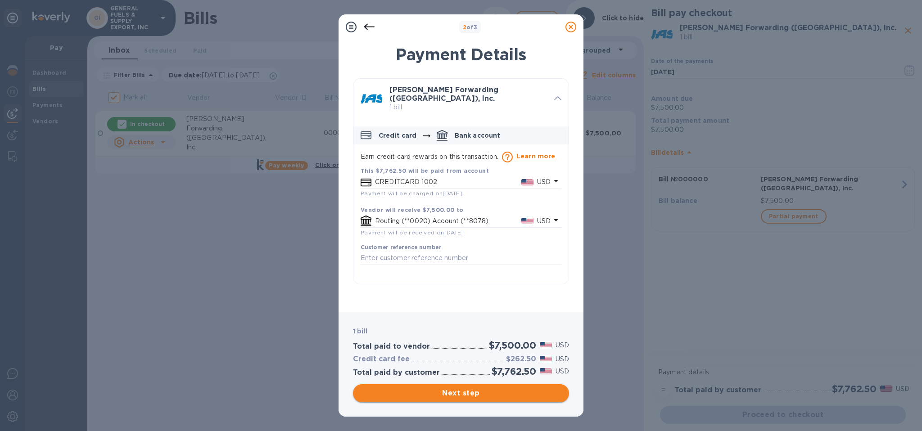
click at [494, 393] on span "Next step" at bounding box center [461, 393] width 202 height 11
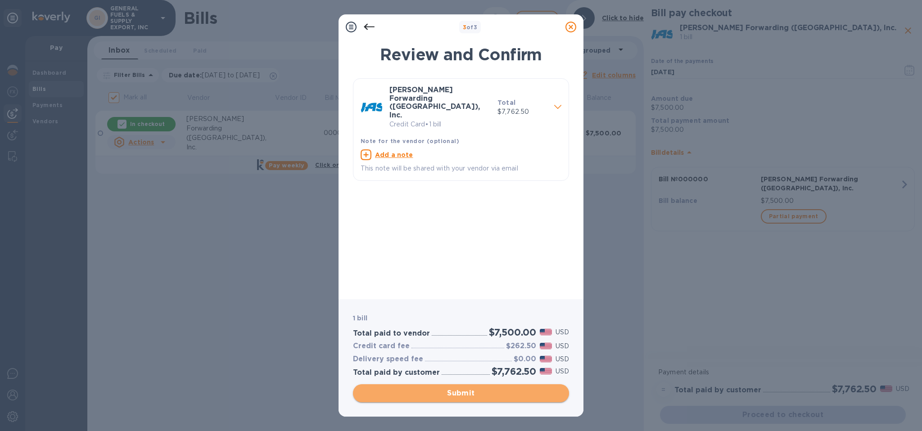
click at [482, 391] on span "Submit" at bounding box center [461, 393] width 202 height 11
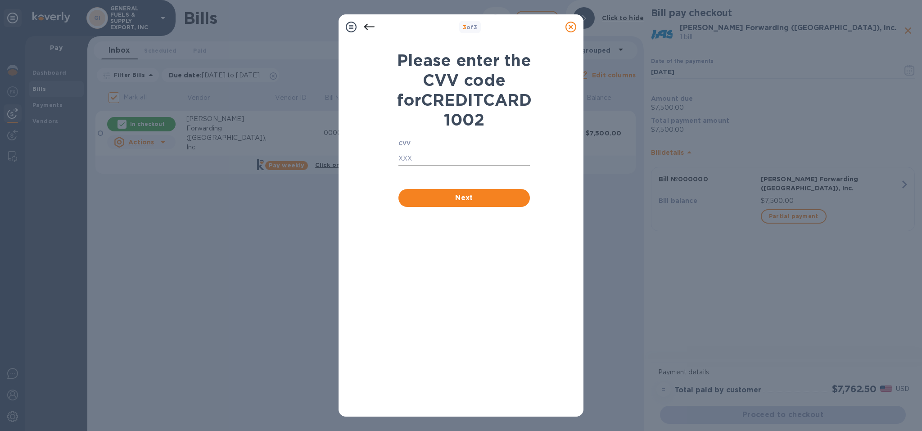
click at [474, 166] on input "text" at bounding box center [463, 158] width 131 height 13
type input "3634"
click at [485, 212] on div "CVV 3634 ​ Next" at bounding box center [464, 173] width 142 height 77
click at [487, 203] on span "Next" at bounding box center [463, 198] width 117 height 11
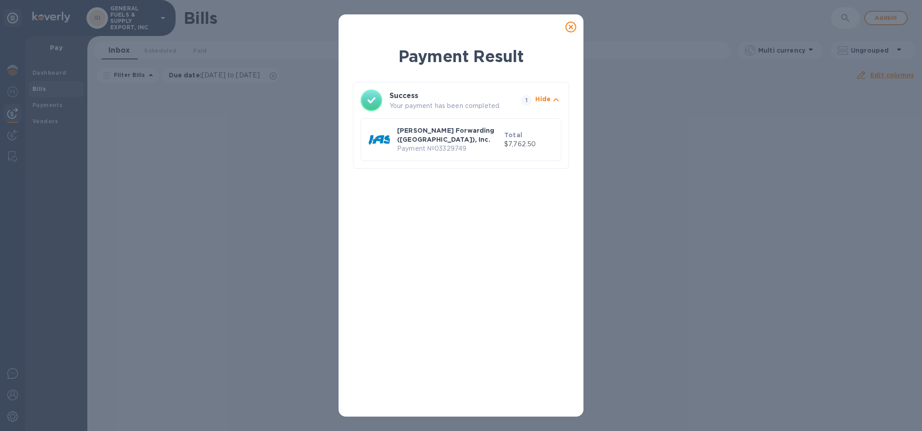
click at [488, 144] on p "Payment № 03329749" at bounding box center [448, 148] width 103 height 9
